Goal: Task Accomplishment & Management: Complete application form

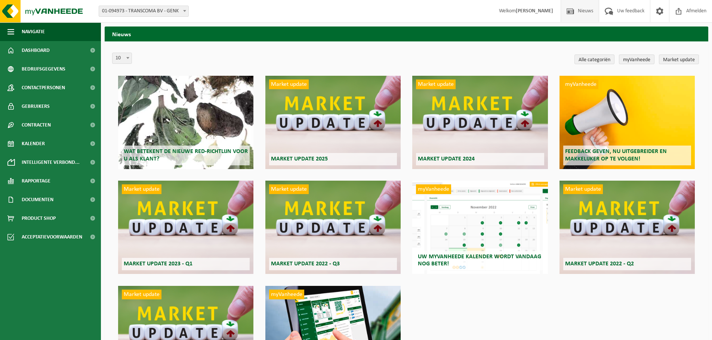
click at [530, 302] on div "Wat betekent de nieuwe RED-richtlijn voor u als klant? Market update Market upd…" at bounding box center [406, 228] width 588 height 316
click at [21, 52] on link "Dashboard" at bounding box center [50, 50] width 101 height 19
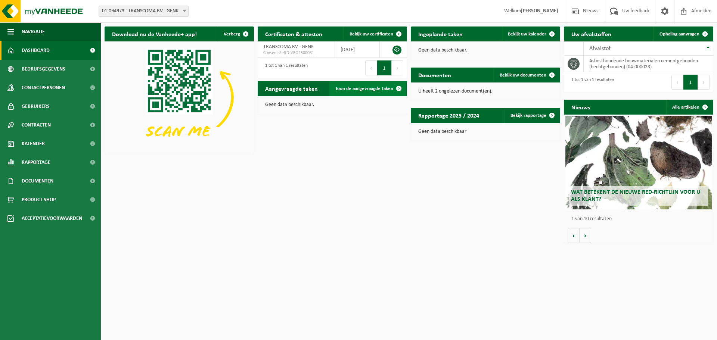
click at [349, 90] on span "Toon de aangevraagde taken" at bounding box center [364, 88] width 58 height 5
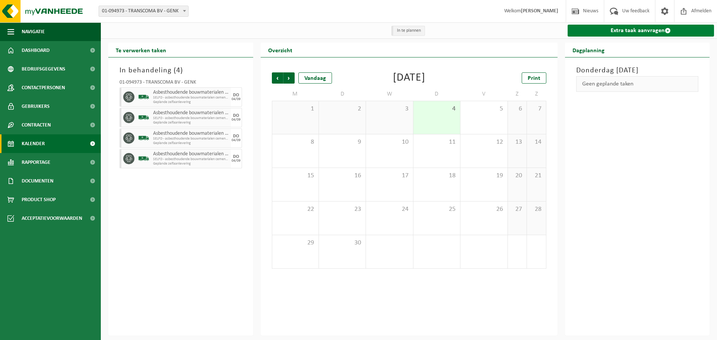
click at [616, 31] on link "Extra taak aanvragen" at bounding box center [641, 31] width 147 height 12
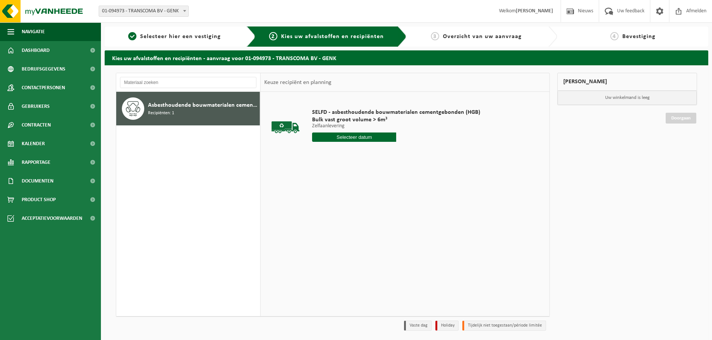
click at [229, 115] on div "Asbesthoudende bouwmaterialen cementgebonden (hechtgebonden) Recipiënten: 1" at bounding box center [203, 108] width 110 height 22
click at [334, 136] on input "text" at bounding box center [354, 137] width 84 height 9
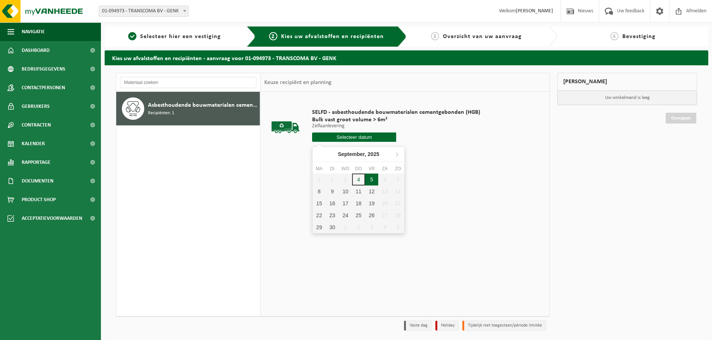
click at [371, 182] on div "5" at bounding box center [371, 180] width 13 height 12
type input "Van 2025-09-05"
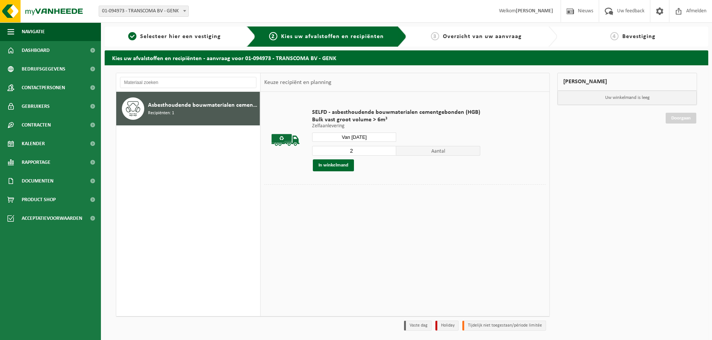
type input "2"
click at [390, 150] on input "2" at bounding box center [354, 151] width 84 height 10
click at [338, 167] on button "In winkelmand" at bounding box center [333, 165] width 41 height 12
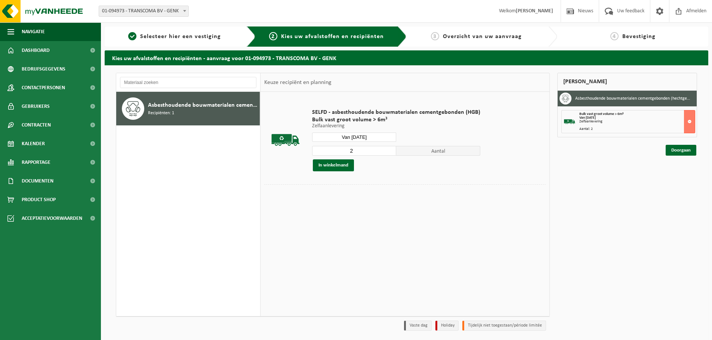
click at [635, 128] on div "Aantal: 2" at bounding box center [636, 129] width 115 height 4
click at [684, 152] on link "Doorgaan" at bounding box center [680, 150] width 31 height 11
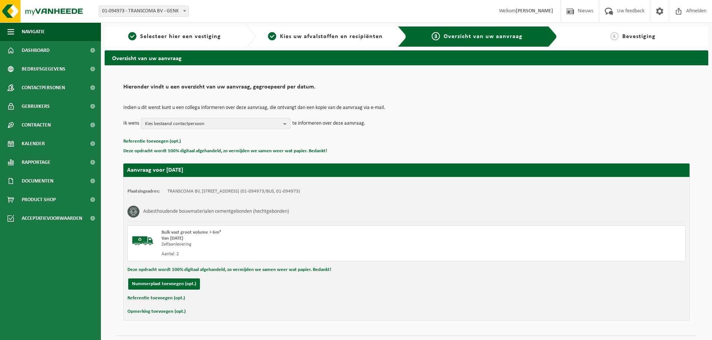
click at [278, 123] on span "Kies bestaand contactpersoon" at bounding box center [212, 123] width 135 height 11
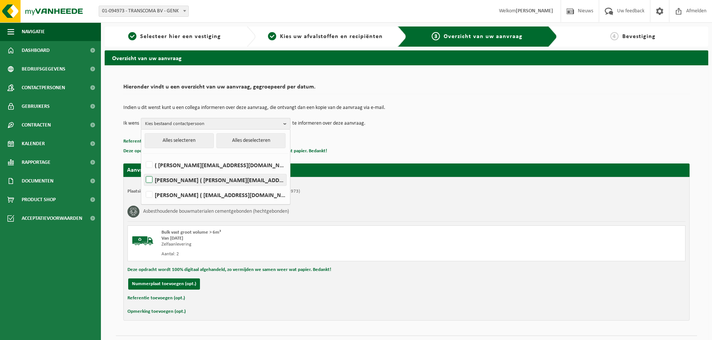
click at [244, 175] on label "JIMMY MOMMENS ( jimmy.mommens@transcoma.be )" at bounding box center [215, 179] width 142 height 11
click at [143, 171] on input "JIMMY MOMMENS ( jimmy.mommens@transcoma.be )" at bounding box center [143, 170] width 0 height 0
checkbox input "true"
click at [414, 146] on p "Deze opdracht wordt 100% digitaal afgehandeld, zo vermijden we samen weer wat p…" at bounding box center [406, 151] width 566 height 10
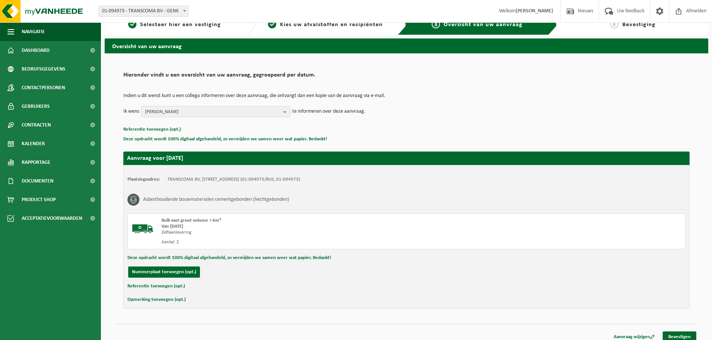
scroll to position [18, 0]
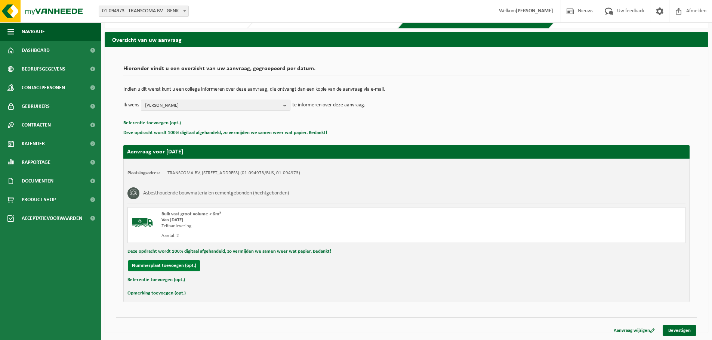
click at [173, 263] on button "Nummerplaat toevoegen (opt.)" at bounding box center [164, 265] width 72 height 11
click at [173, 268] on input "text" at bounding box center [245, 265] width 168 height 11
type input "2-FRP-928"
click at [378, 269] on input "text" at bounding box center [421, 265] width 168 height 11
type input "0478 84 89 11"
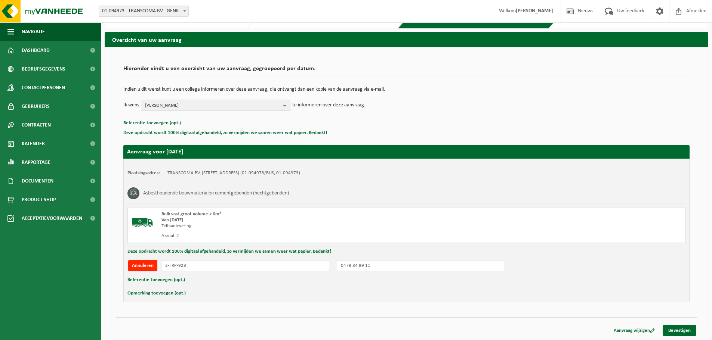
click at [551, 266] on div "Annuleren 2-FRP-928 0478 84 89 11" at bounding box center [406, 265] width 558 height 11
click at [675, 329] on link "Bevestigen" at bounding box center [679, 330] width 34 height 11
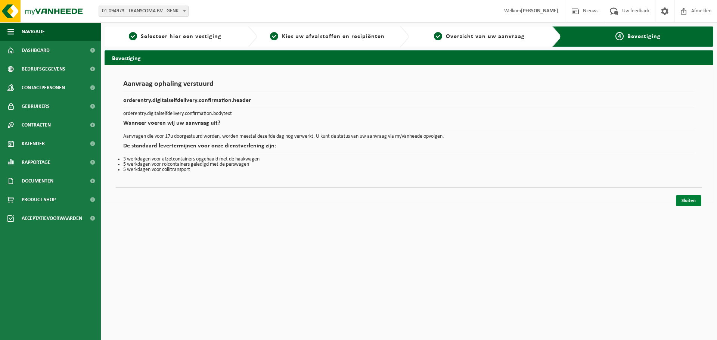
click at [685, 200] on link "Sluiten" at bounding box center [688, 200] width 25 height 11
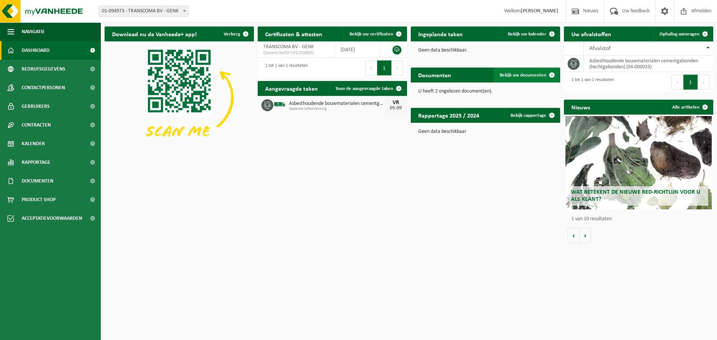
click at [527, 74] on span "Bekijk uw documenten" at bounding box center [523, 75] width 47 height 5
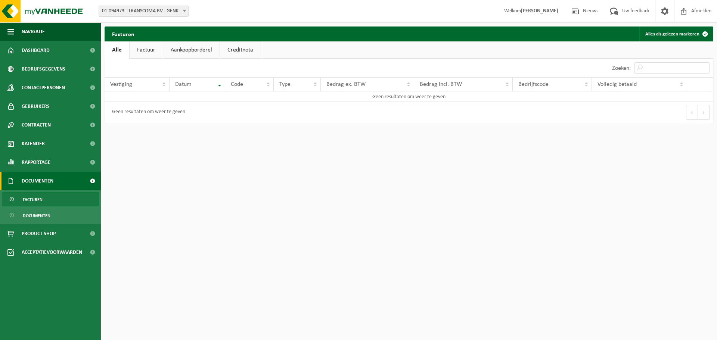
click at [155, 55] on link "Factuur" at bounding box center [146, 49] width 33 height 17
click at [182, 49] on link "Aankoopborderel" at bounding box center [192, 49] width 56 height 17
click at [244, 49] on link "Creditnota" at bounding box center [243, 49] width 41 height 17
click at [121, 51] on link "Alle" at bounding box center [117, 49] width 24 height 17
click at [161, 52] on link "Factuur" at bounding box center [146, 49] width 33 height 17
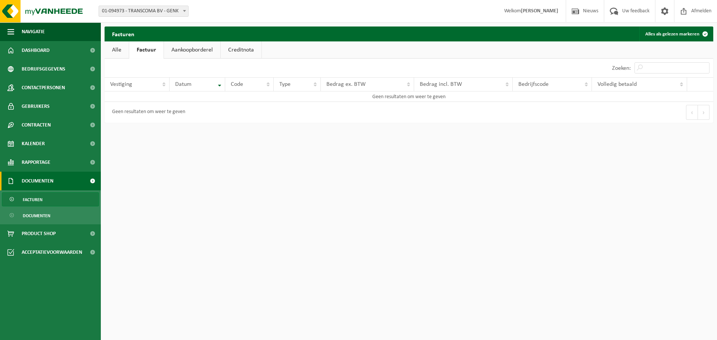
click at [193, 51] on link "Aankoopborderel" at bounding box center [192, 49] width 56 height 17
click at [231, 51] on link "Creditnota" at bounding box center [243, 49] width 41 height 17
click at [61, 210] on link "Documenten" at bounding box center [50, 215] width 97 height 14
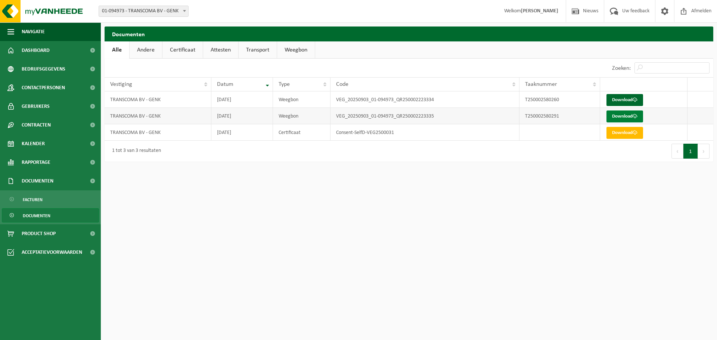
click at [629, 118] on link "Download" at bounding box center [625, 117] width 37 height 12
click at [625, 100] on link "Download" at bounding box center [625, 100] width 37 height 12
click at [616, 97] on link "Download" at bounding box center [625, 100] width 37 height 12
click at [64, 198] on link "Facturen" at bounding box center [50, 199] width 97 height 14
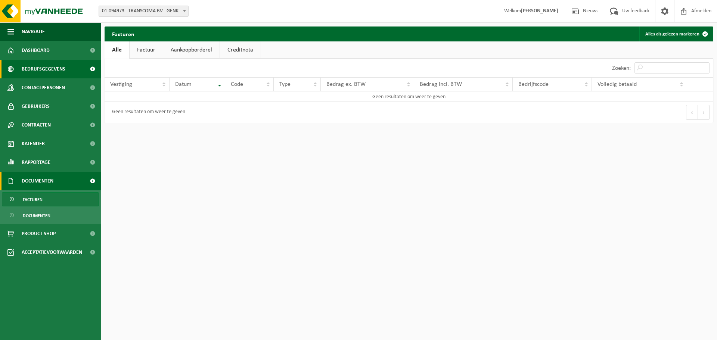
click at [45, 69] on span "Bedrijfsgegevens" at bounding box center [44, 69] width 44 height 19
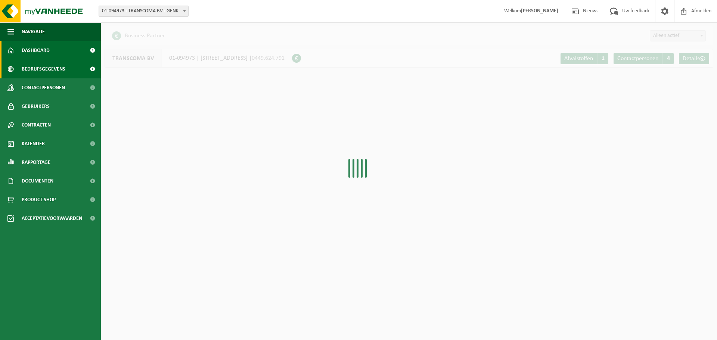
click at [47, 52] on span "Dashboard" at bounding box center [36, 50] width 28 height 19
